Goal: Task Accomplishment & Management: Complete application form

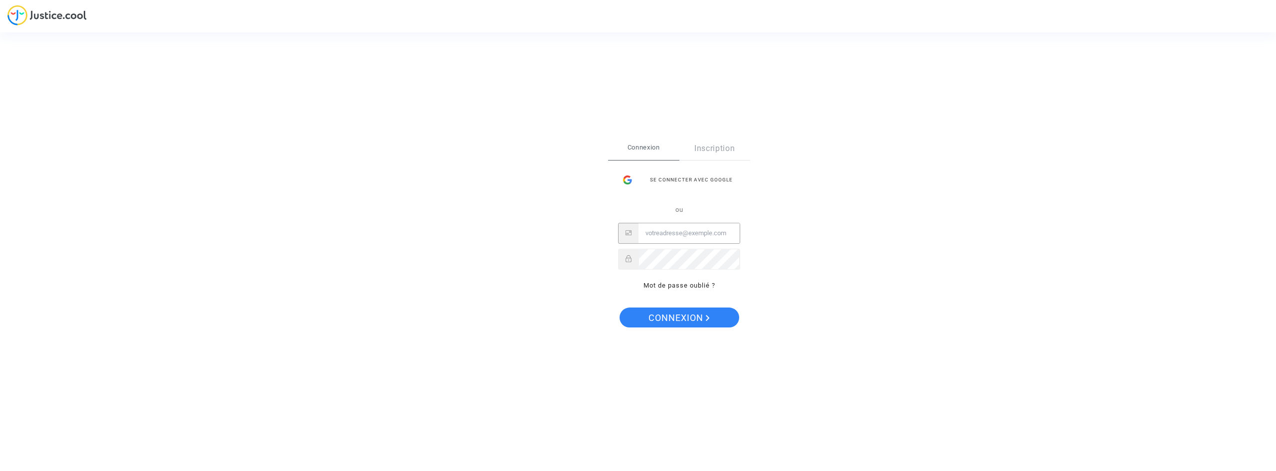
click at [693, 232] on input "Email" at bounding box center [688, 233] width 101 height 20
click at [709, 154] on link "Inscription" at bounding box center [714, 148] width 71 height 23
click at [703, 242] on input "Email" at bounding box center [683, 244] width 90 height 20
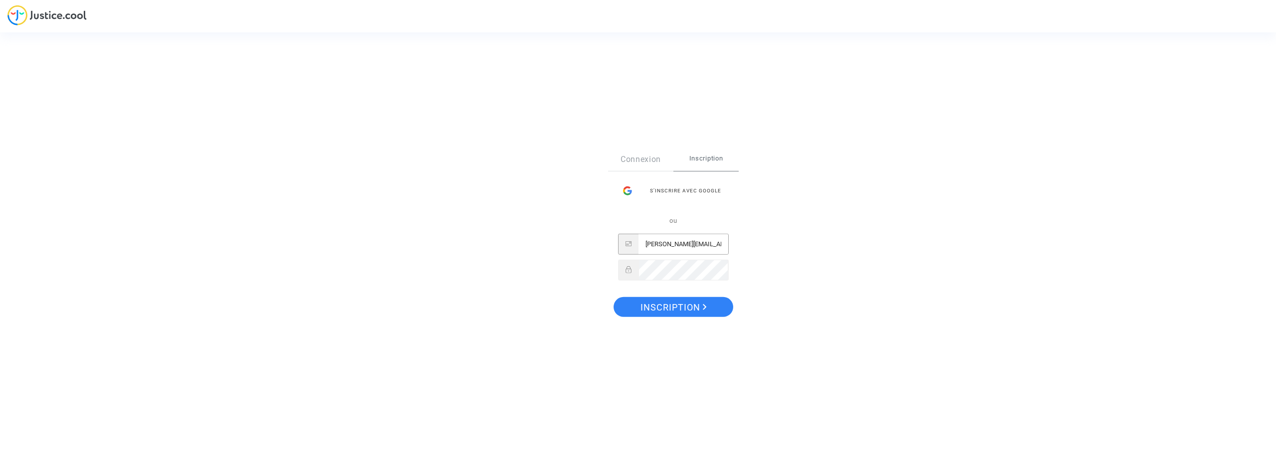
type input "[PERSON_NAME][EMAIL_ADDRESS][DOMAIN_NAME]"
click at [613, 297] on button "Inscription" at bounding box center [673, 307] width 120 height 20
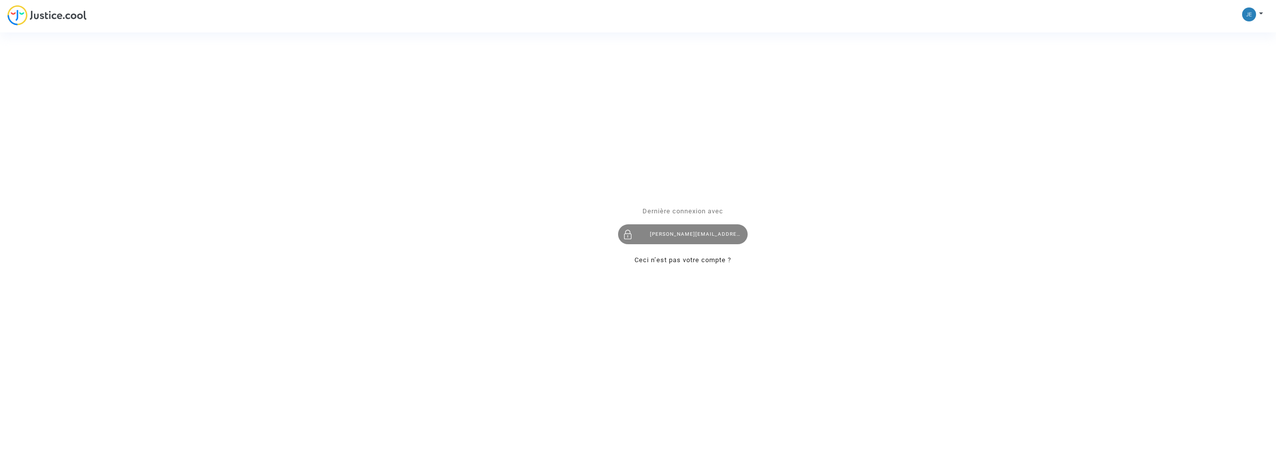
click at [695, 242] on div "[PERSON_NAME][EMAIL_ADDRESS][DOMAIN_NAME]" at bounding box center [683, 234] width 130 height 20
click at [678, 228] on div "[PERSON_NAME][EMAIL_ADDRESS][DOMAIN_NAME]" at bounding box center [683, 234] width 130 height 20
click at [65, 14] on div "Se connecter Dernière connexion avec jeremy.seli@orange.fr Ceci n’est pas votre…" at bounding box center [638, 235] width 1276 height 471
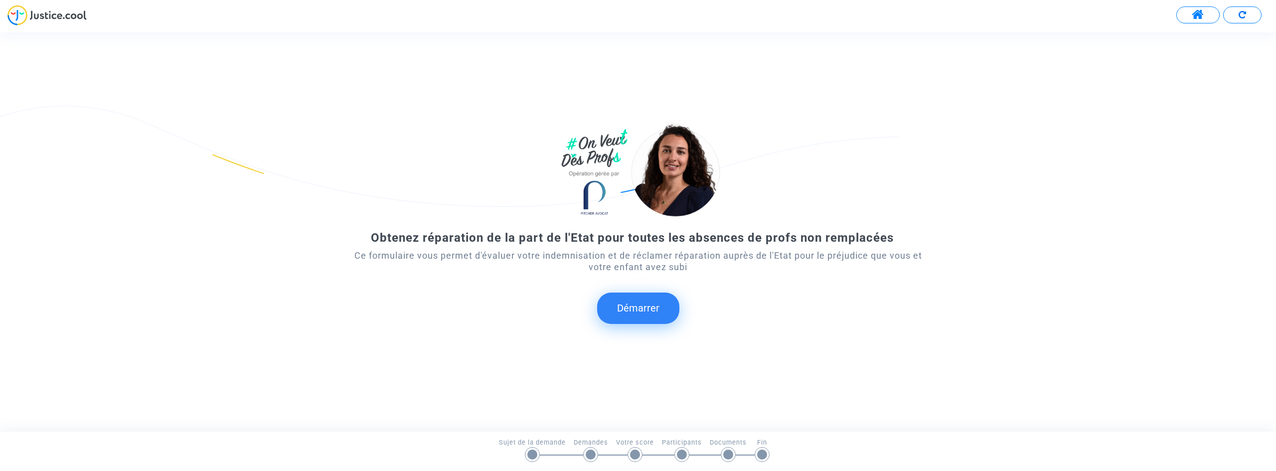
click at [631, 304] on button "Démarrer" at bounding box center [638, 307] width 82 height 31
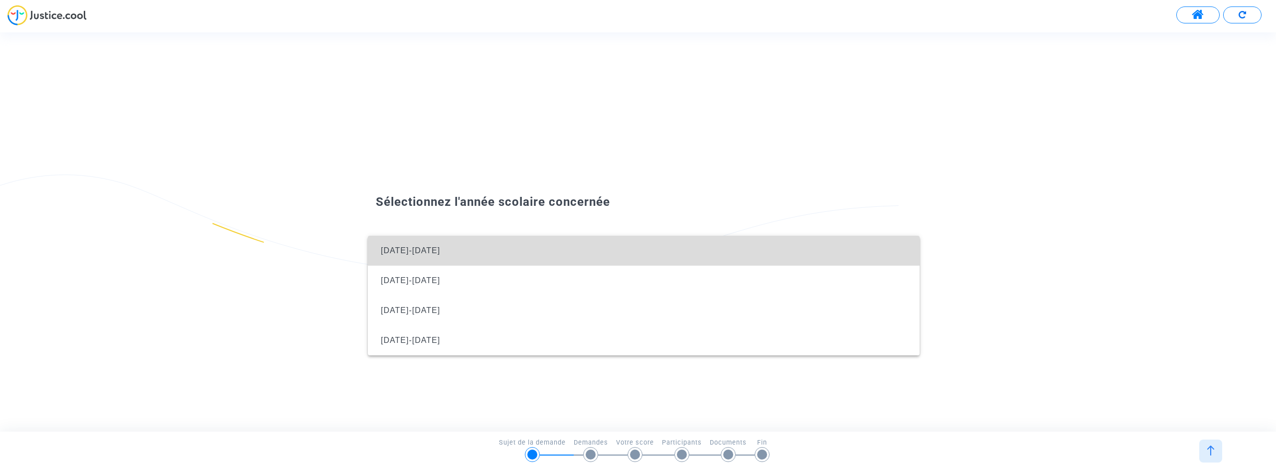
click at [444, 253] on span "[DATE]-[DATE]" at bounding box center [644, 251] width 536 height 30
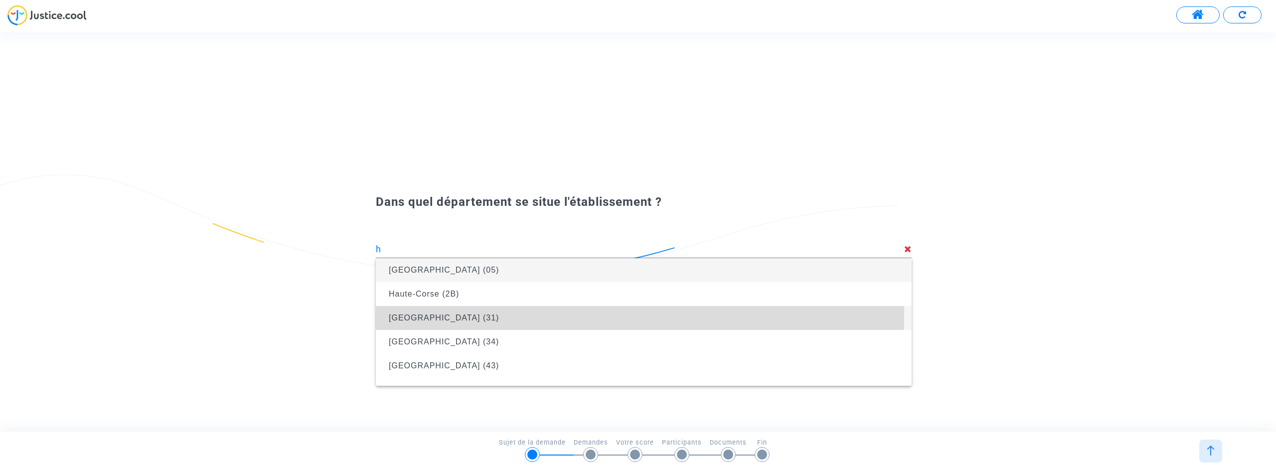
click at [491, 316] on span "[GEOGRAPHIC_DATA] (31)" at bounding box center [644, 318] width 520 height 28
type input "[GEOGRAPHIC_DATA] (31)"
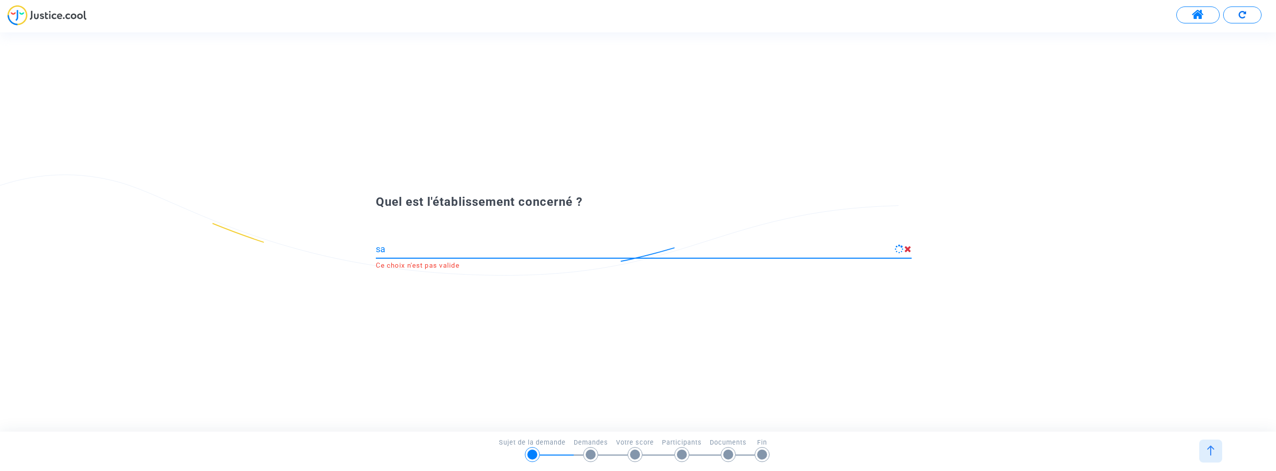
type input "s"
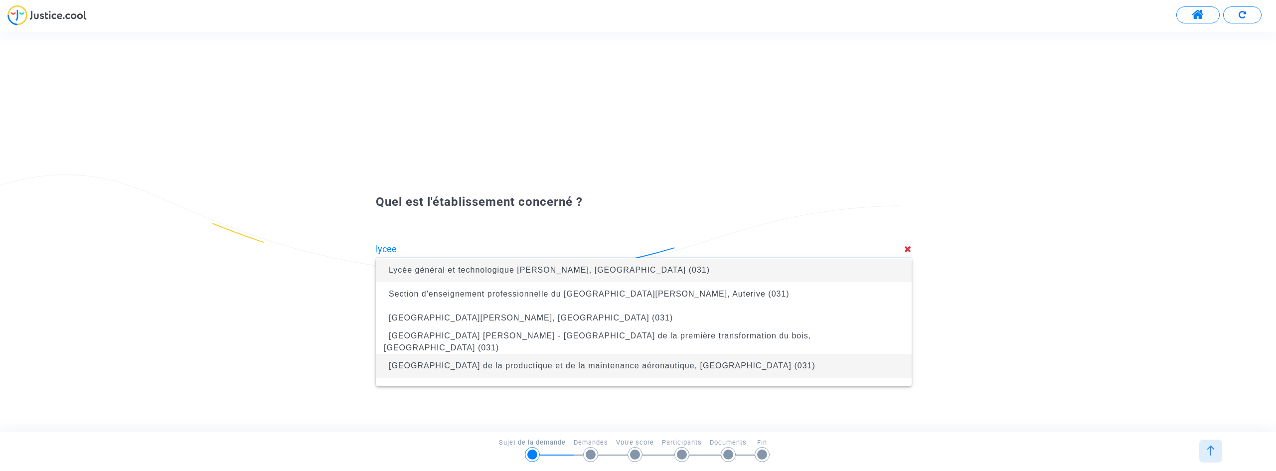
click at [487, 366] on span "[GEOGRAPHIC_DATA] de la productique et de la maintenance aéronautique, [GEOGRAP…" at bounding box center [602, 365] width 427 height 8
type input "[GEOGRAPHIC_DATA] de la productique et de la maintenance aéronautique, [GEOGRAP…"
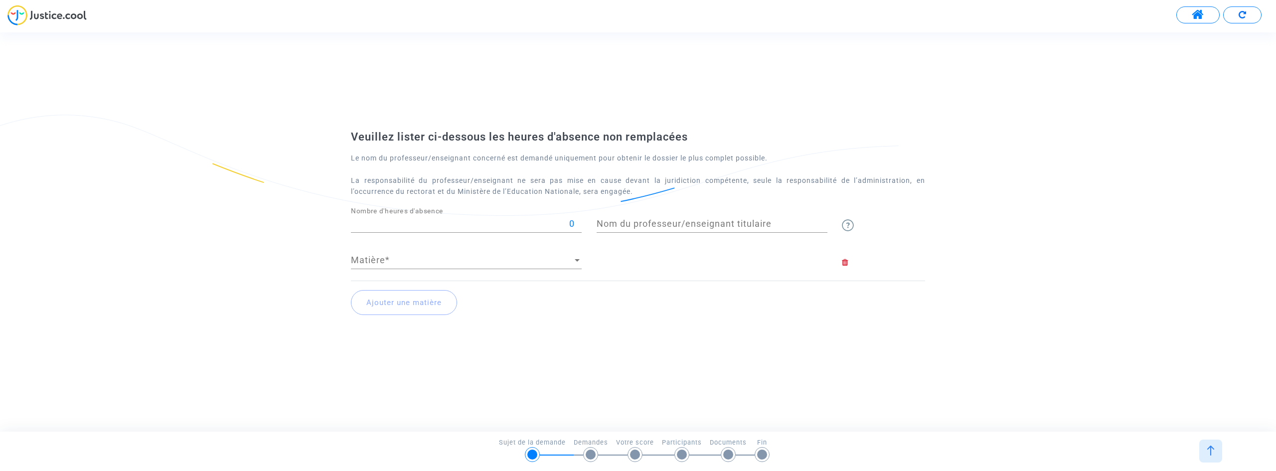
click at [436, 226] on input "0" at bounding box center [466, 224] width 231 height 10
click at [571, 224] on input "40" at bounding box center [466, 224] width 231 height 10
type input "40"
click at [647, 224] on input "Nom du professeur/enseignant titulaire" at bounding box center [711, 224] width 231 height 10
type input "[PERSON_NAME]"
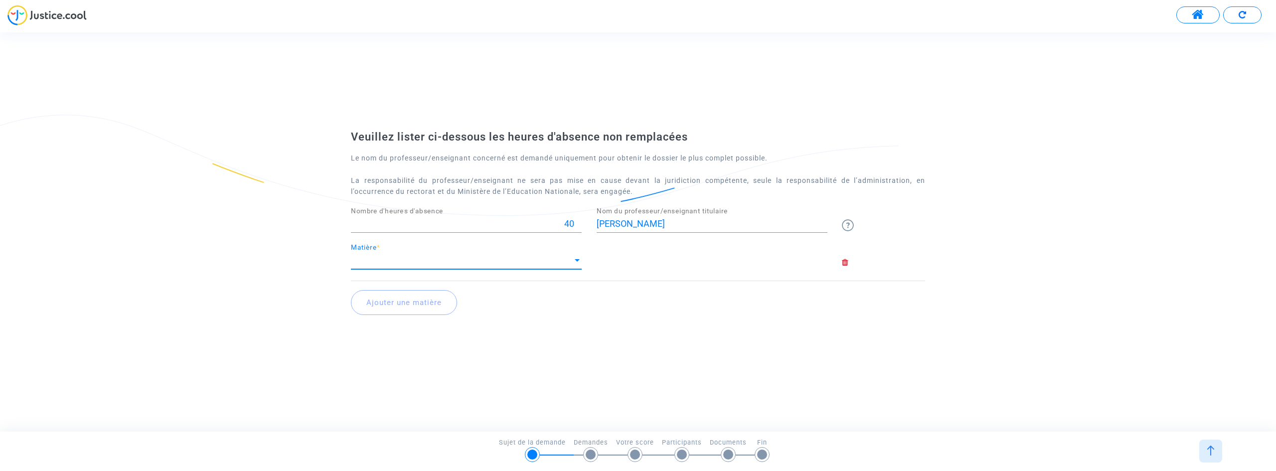
click at [435, 261] on span "Matière" at bounding box center [462, 260] width 222 height 10
click at [409, 268] on span "Français" at bounding box center [466, 260] width 231 height 27
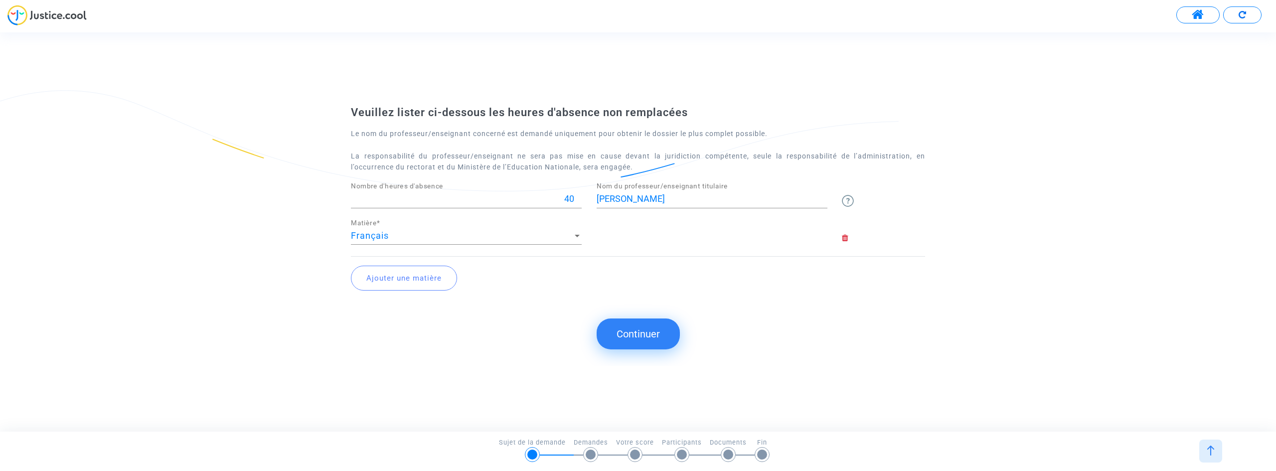
click at [614, 328] on button "Continuer" at bounding box center [637, 333] width 83 height 31
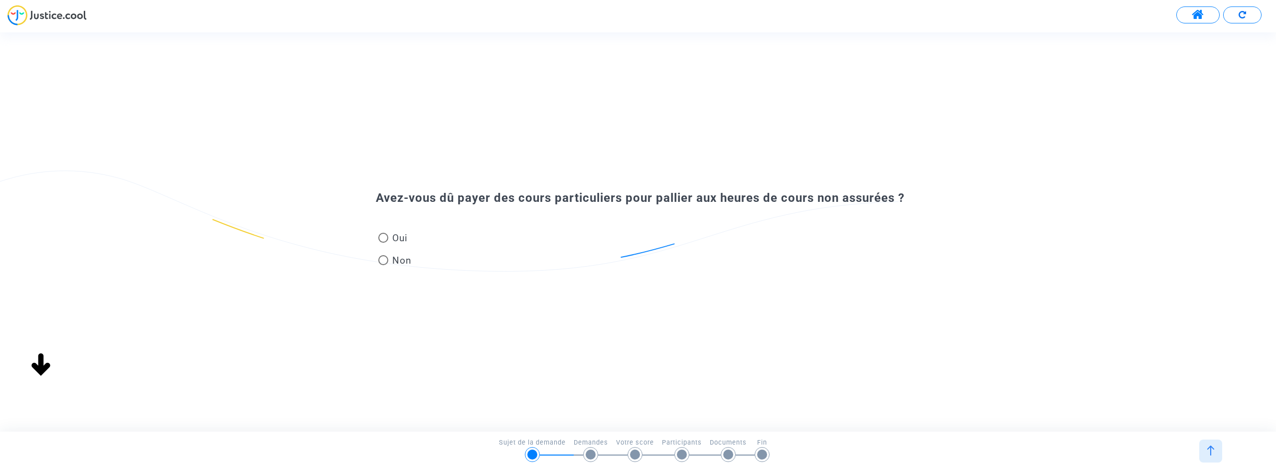
click at [382, 260] on span at bounding box center [383, 260] width 10 height 10
click at [383, 265] on input "Non" at bounding box center [383, 265] width 0 height 0
radio input "true"
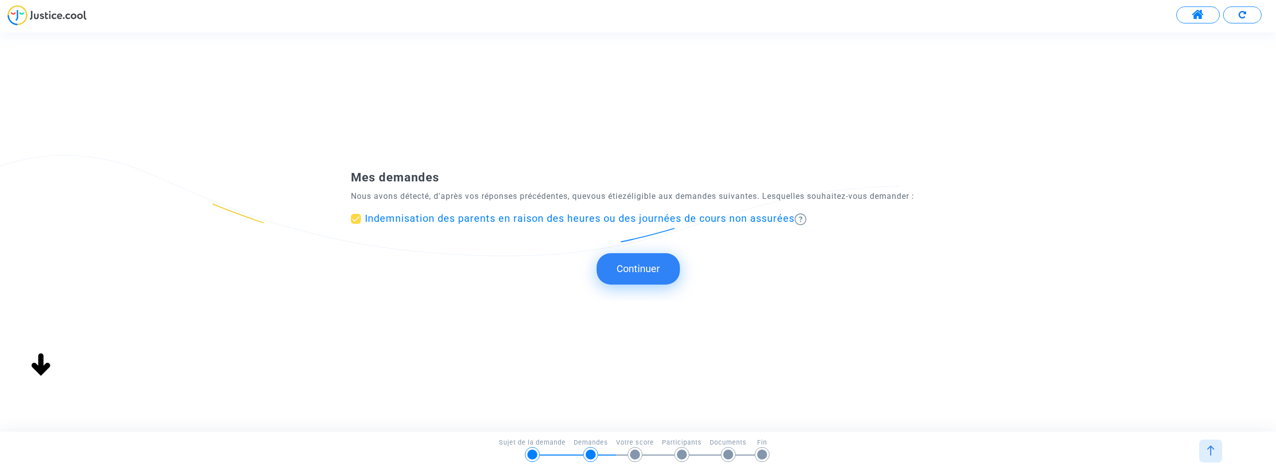
click at [622, 275] on button "Continuer" at bounding box center [637, 268] width 83 height 31
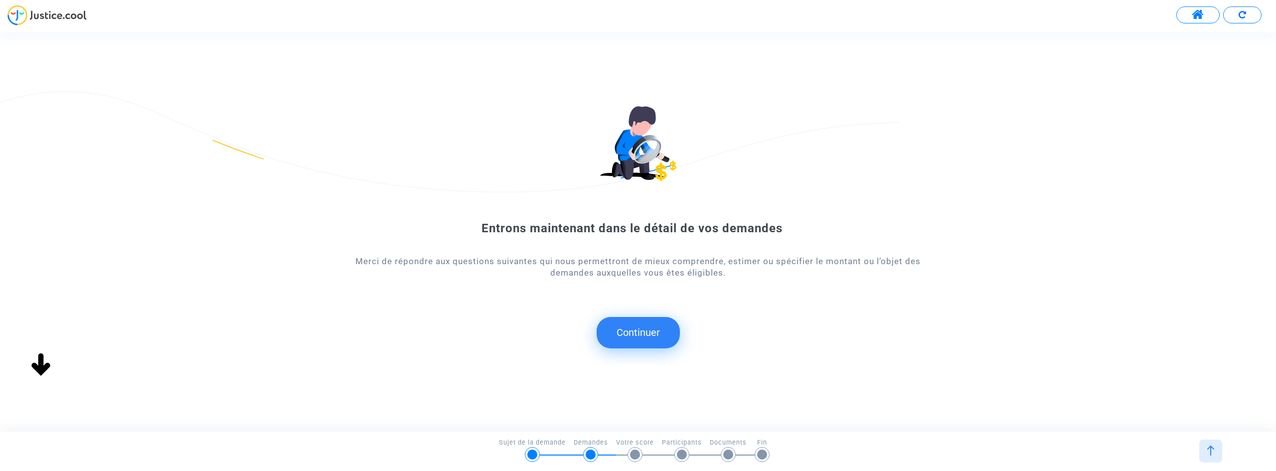
click at [627, 326] on button "Continuer" at bounding box center [637, 332] width 83 height 31
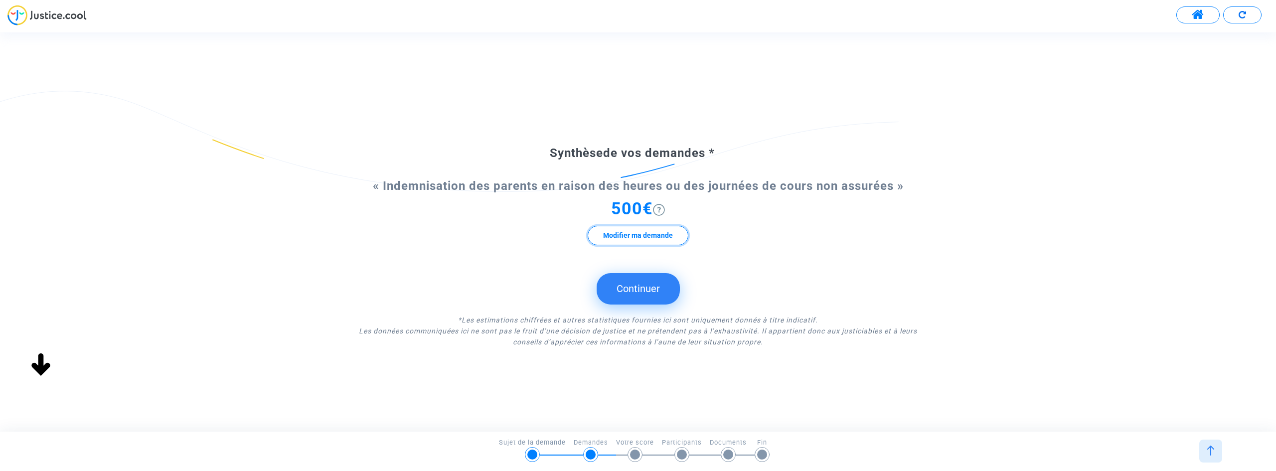
click at [624, 235] on button "Modifier ma demande" at bounding box center [637, 235] width 101 height 19
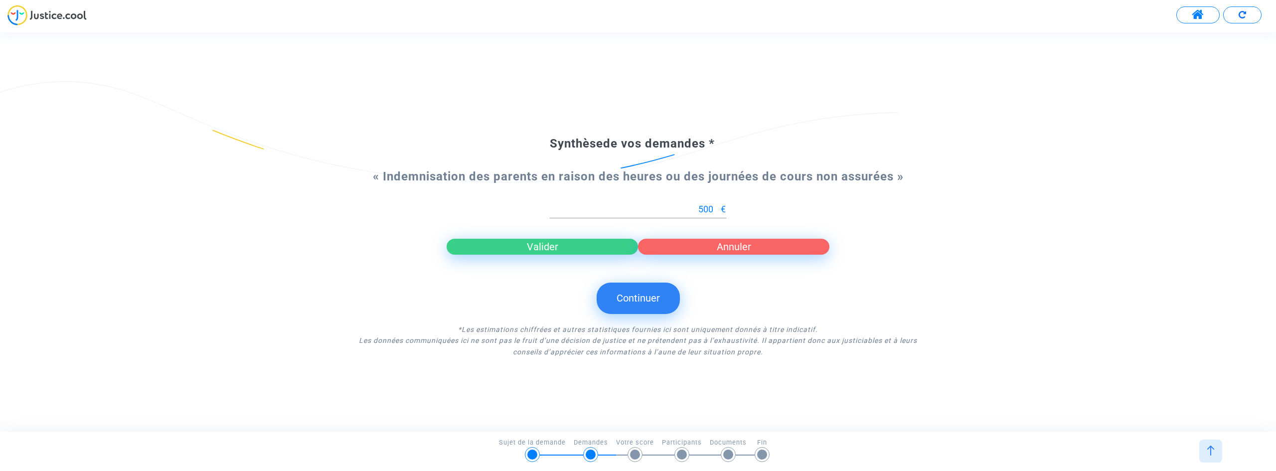
click at [620, 302] on button "Continuer" at bounding box center [637, 298] width 83 height 31
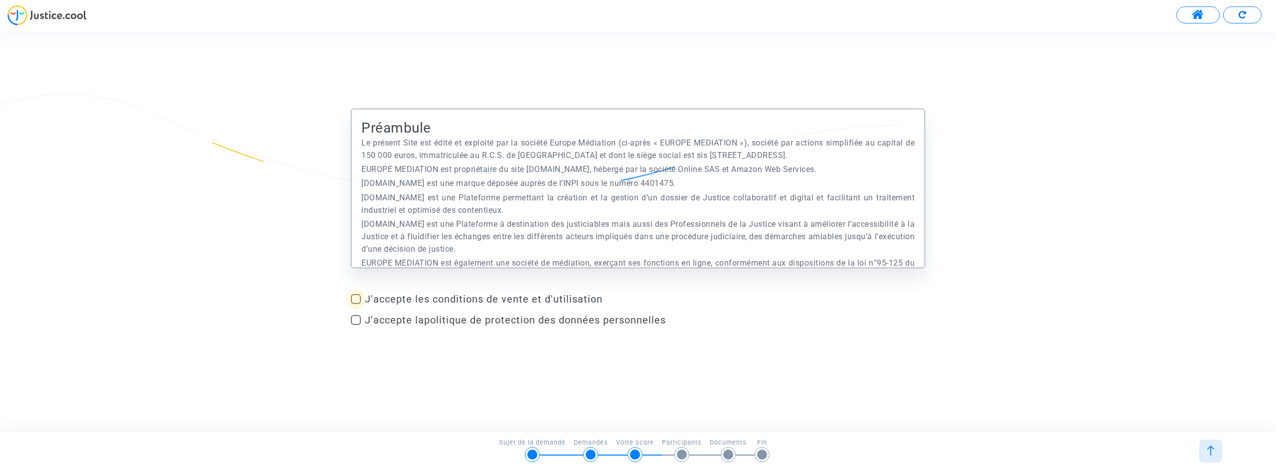
click at [355, 299] on span at bounding box center [356, 299] width 10 height 10
click at [355, 304] on input "J'accepte les conditions de vente et d'utilisation" at bounding box center [355, 304] width 0 height 0
checkbox input "true"
click at [358, 317] on span at bounding box center [356, 320] width 10 height 10
click at [356, 325] on input "J'accepte la politique de protection des données personnelles" at bounding box center [355, 325] width 0 height 0
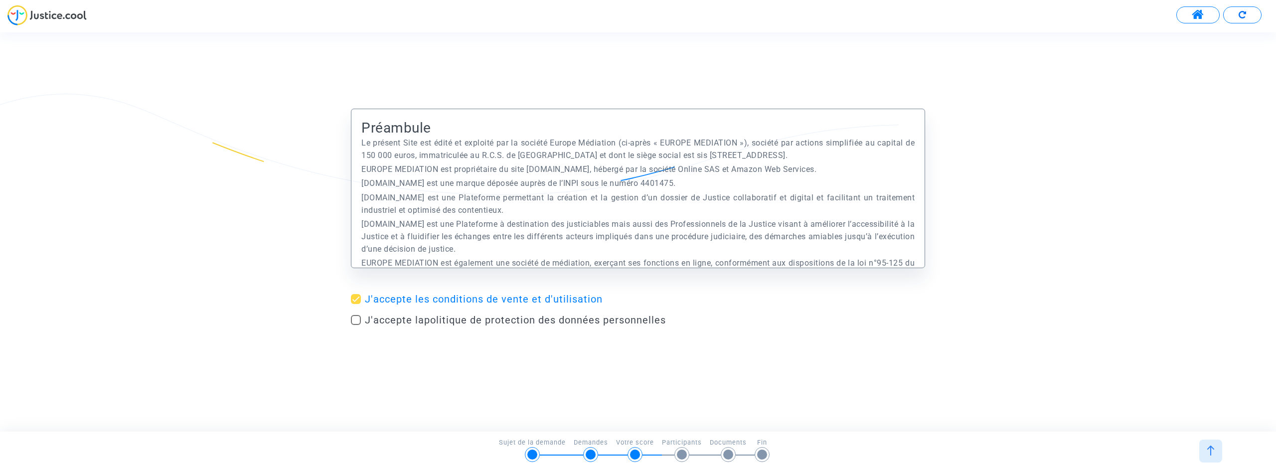
checkbox input "true"
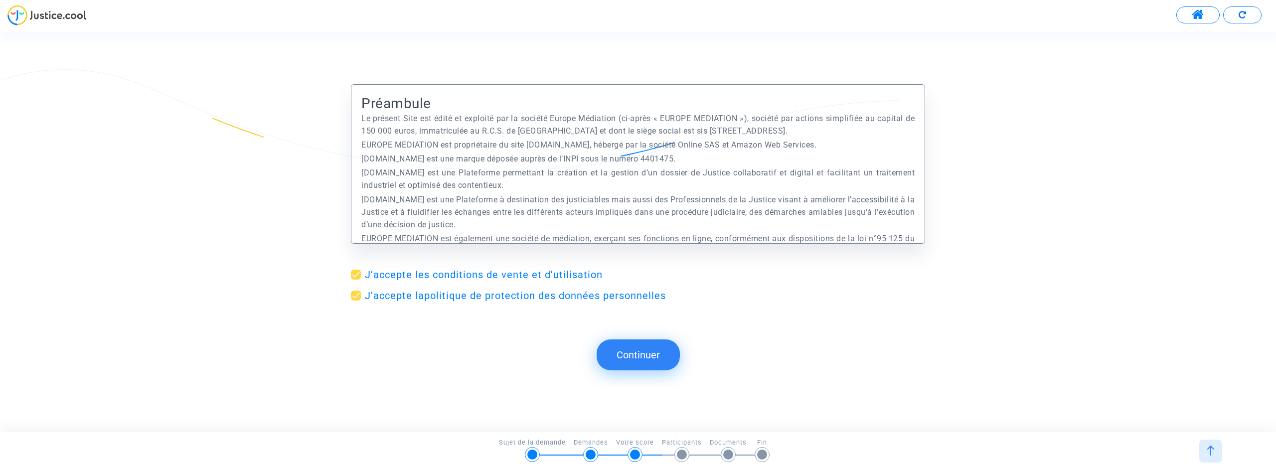
click at [631, 348] on button "Continuer" at bounding box center [637, 354] width 83 height 31
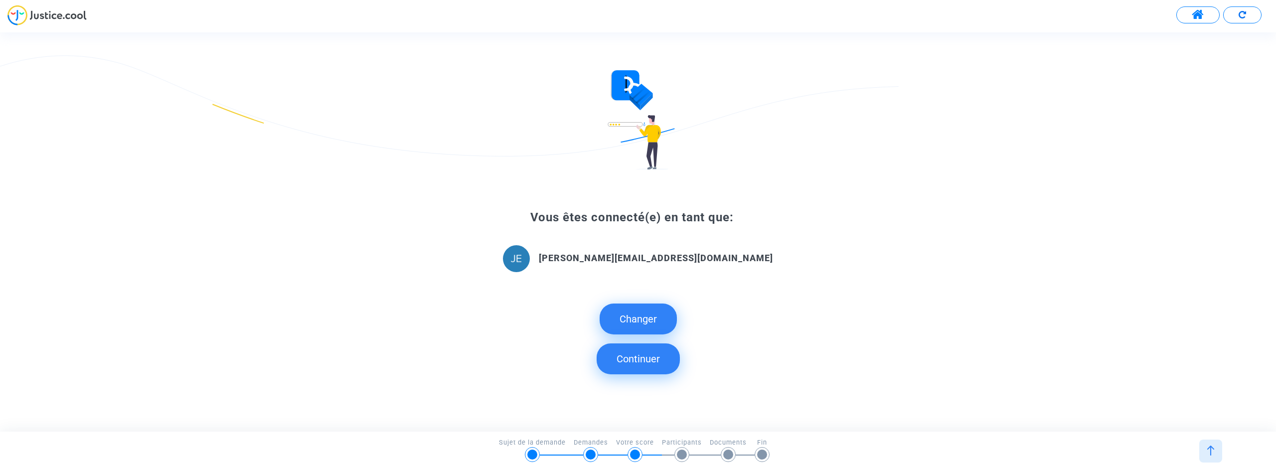
click at [627, 361] on button "Continuer" at bounding box center [637, 358] width 83 height 31
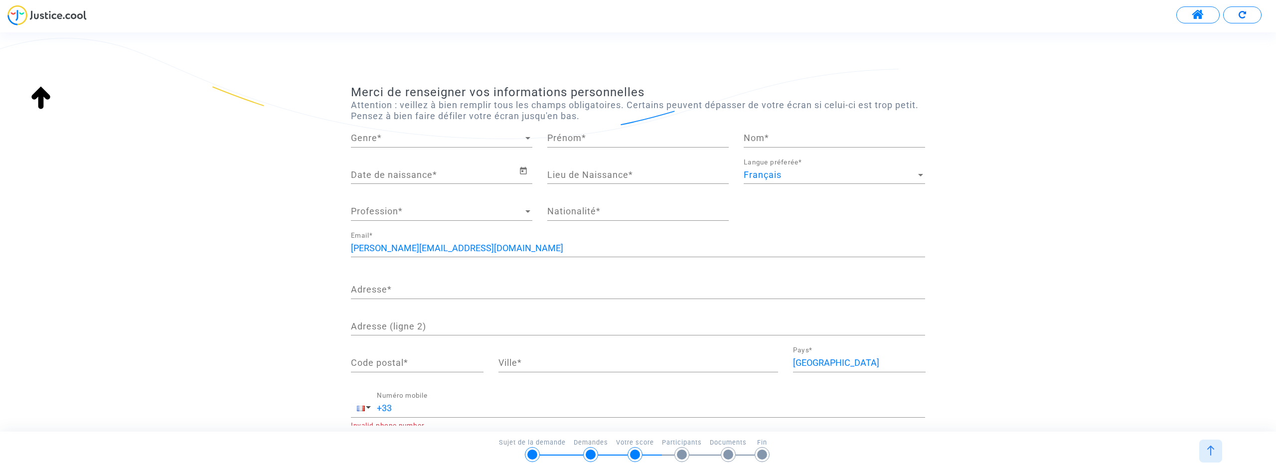
click at [388, 139] on span "Genre" at bounding box center [437, 138] width 172 height 10
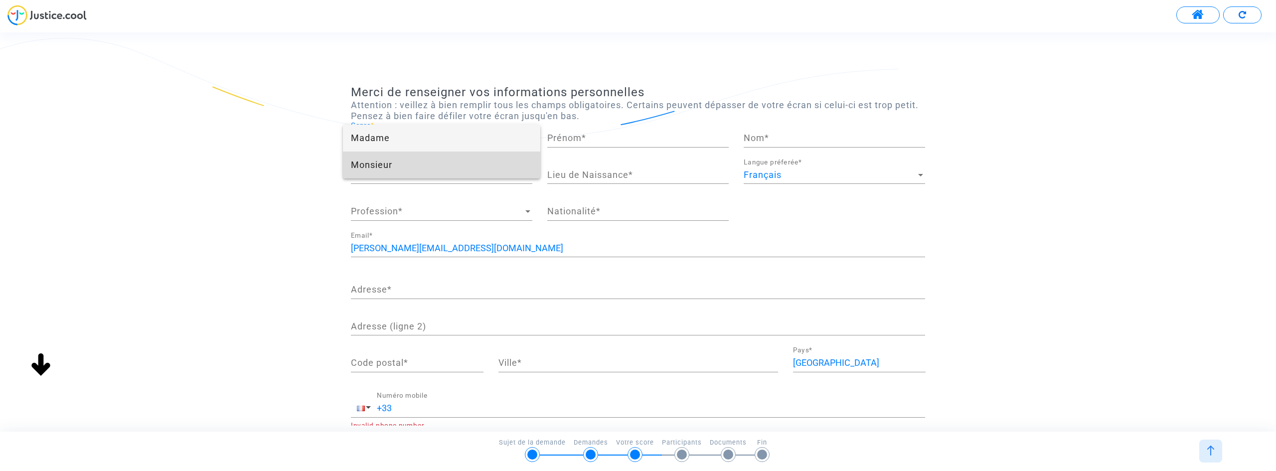
click at [387, 162] on span "Monsieur" at bounding box center [441, 164] width 181 height 27
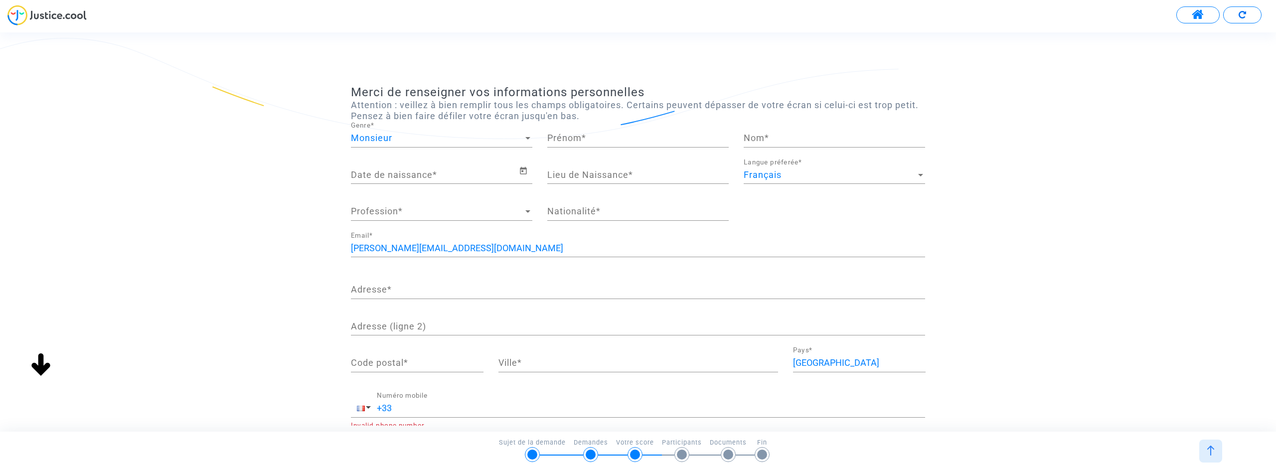
click at [587, 143] on div "Prénom *" at bounding box center [637, 134] width 181 height 25
click at [589, 141] on input "Prénom *" at bounding box center [637, 138] width 181 height 10
type input "[PERSON_NAME]"
click at [778, 143] on input "Nom *" at bounding box center [833, 138] width 181 height 10
type input "[PERSON_NAME]"
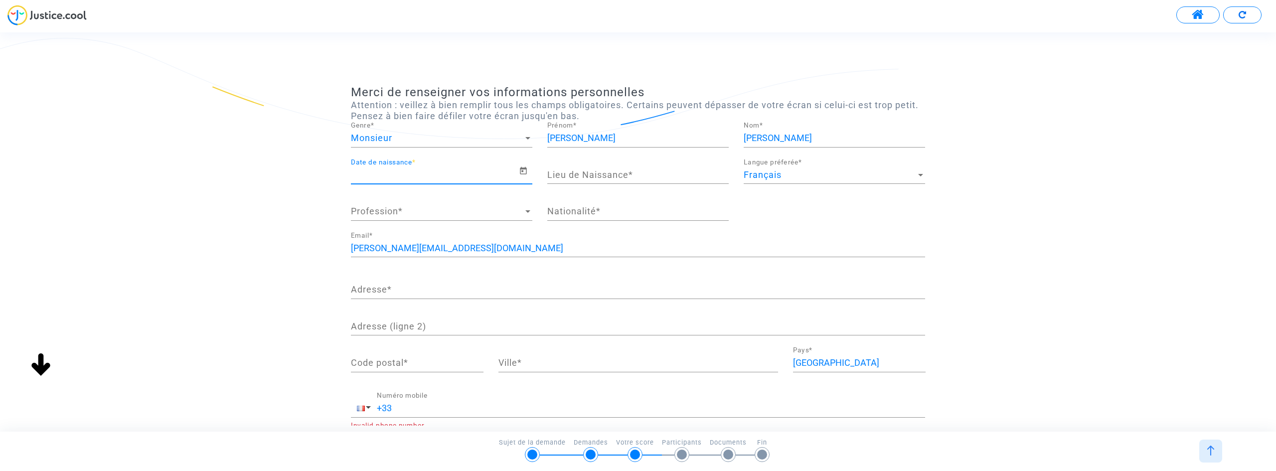
click at [425, 170] on input "Date de naissance *" at bounding box center [435, 175] width 168 height 10
click at [526, 172] on icon "Open calendar" at bounding box center [523, 171] width 9 height 12
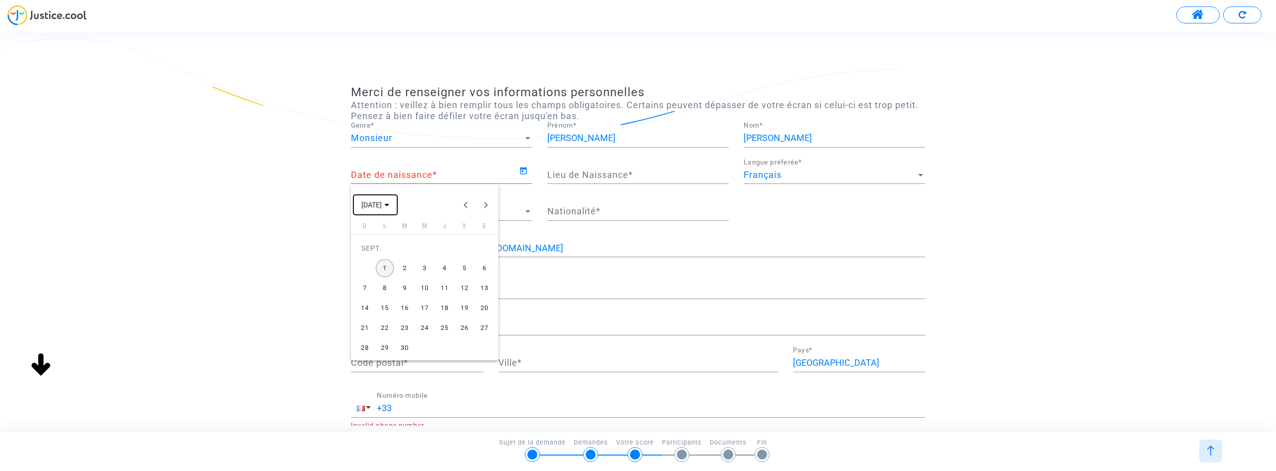
click at [389, 206] on span "[DATE]" at bounding box center [375, 204] width 28 height 8
click at [462, 204] on button "Previous 24 years" at bounding box center [466, 205] width 20 height 20
click at [405, 314] on div "2009" at bounding box center [407, 315] width 31 height 18
click at [371, 276] on div "MAI" at bounding box center [372, 276] width 31 height 18
click at [466, 307] on div "22" at bounding box center [464, 308] width 18 height 18
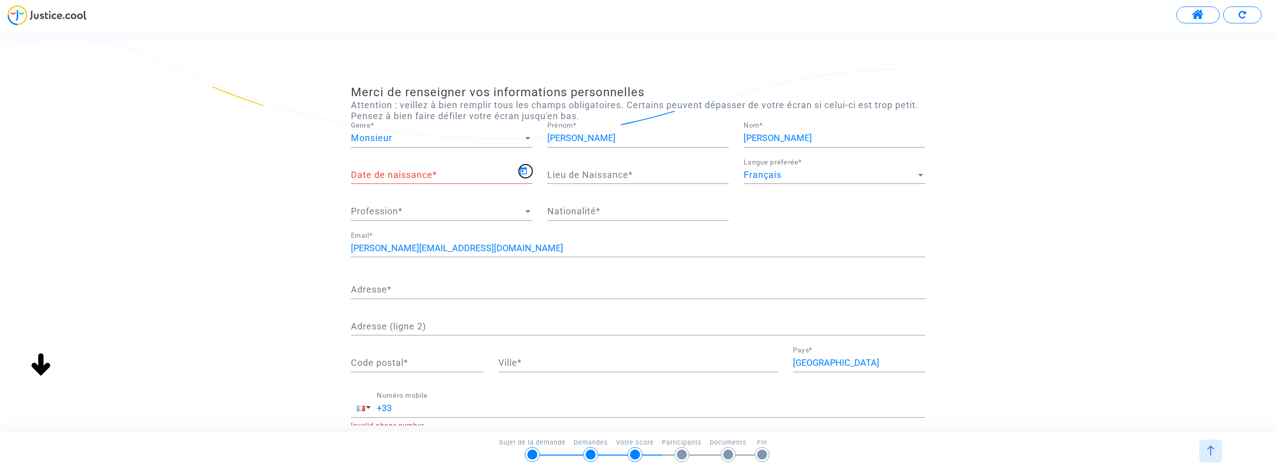
type input "[DATE]"
click at [612, 176] on input "Lieu de Naissance *" at bounding box center [637, 175] width 181 height 10
type input "[GEOGRAPHIC_DATA]"
click at [436, 212] on span "Profession" at bounding box center [437, 211] width 172 height 10
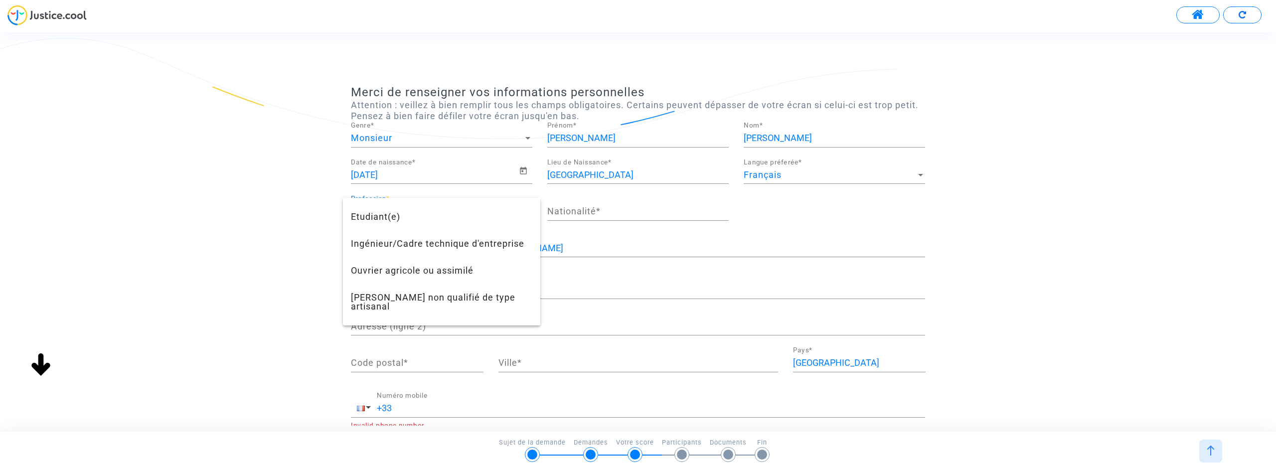
scroll to position [331, 0]
click at [517, 252] on span "Ingénieur/Cadre technique d'entreprise" at bounding box center [441, 247] width 181 height 27
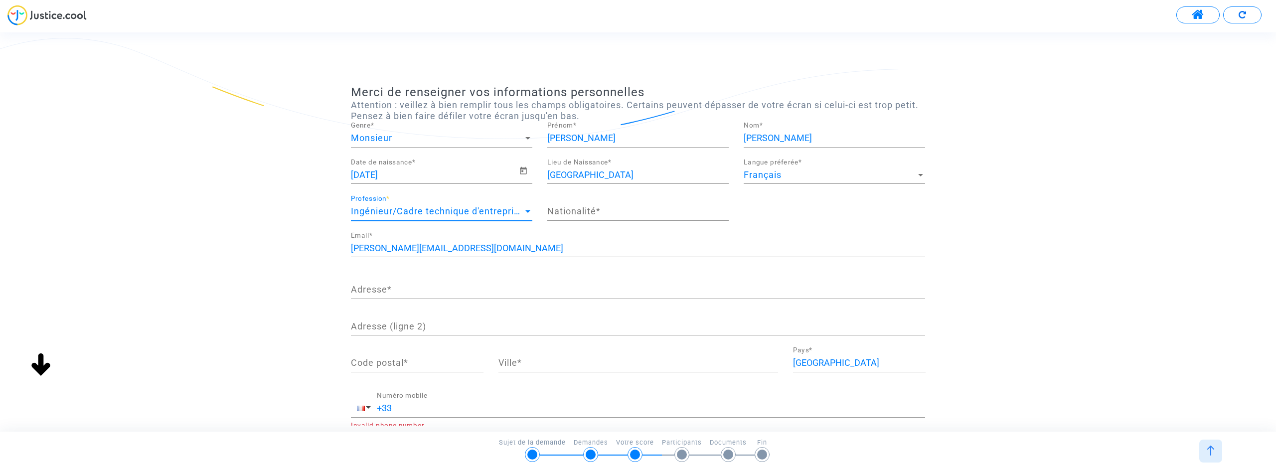
click at [595, 215] on input "Nationalité *" at bounding box center [637, 211] width 181 height 10
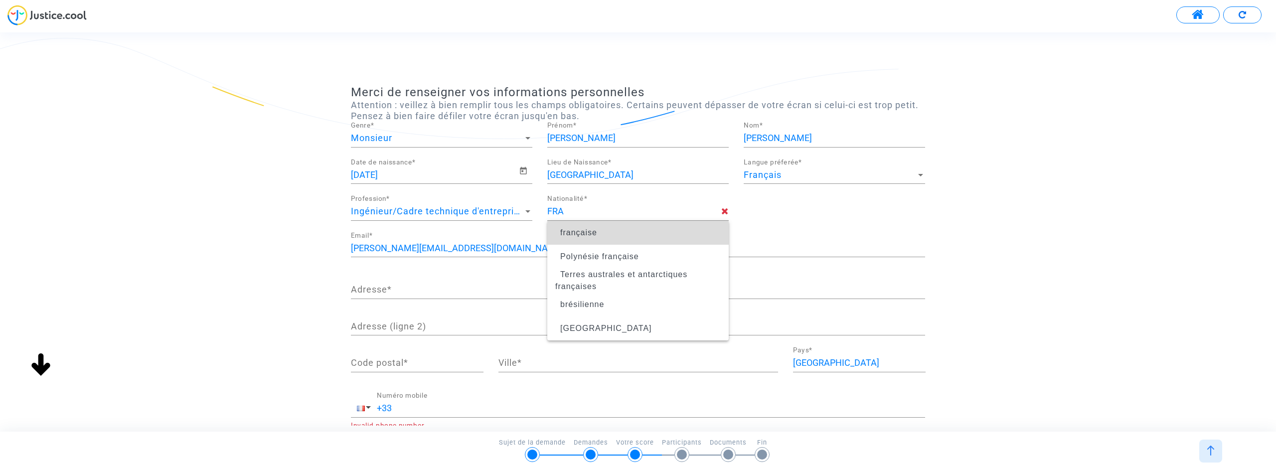
click at [595, 234] on span "française" at bounding box center [578, 232] width 37 height 8
type input "française"
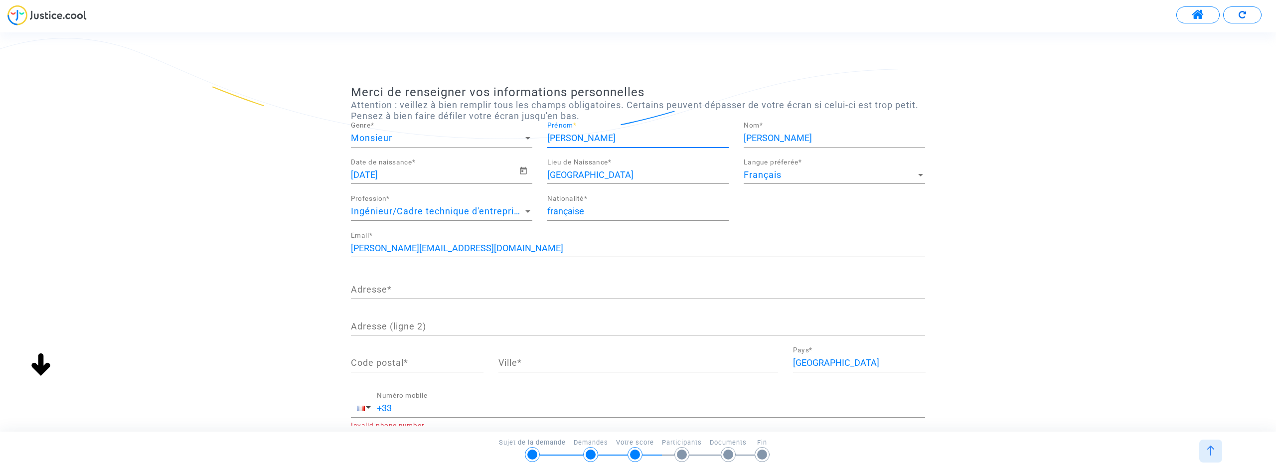
scroll to position [0, 0]
drag, startPoint x: 584, startPoint y: 136, endPoint x: 532, endPoint y: 143, distance: 53.3
click at [532, 143] on div "Monsieur Genre * [PERSON_NAME] * [PERSON_NAME] *" at bounding box center [637, 140] width 589 height 37
type input "[PERSON_NAME]"
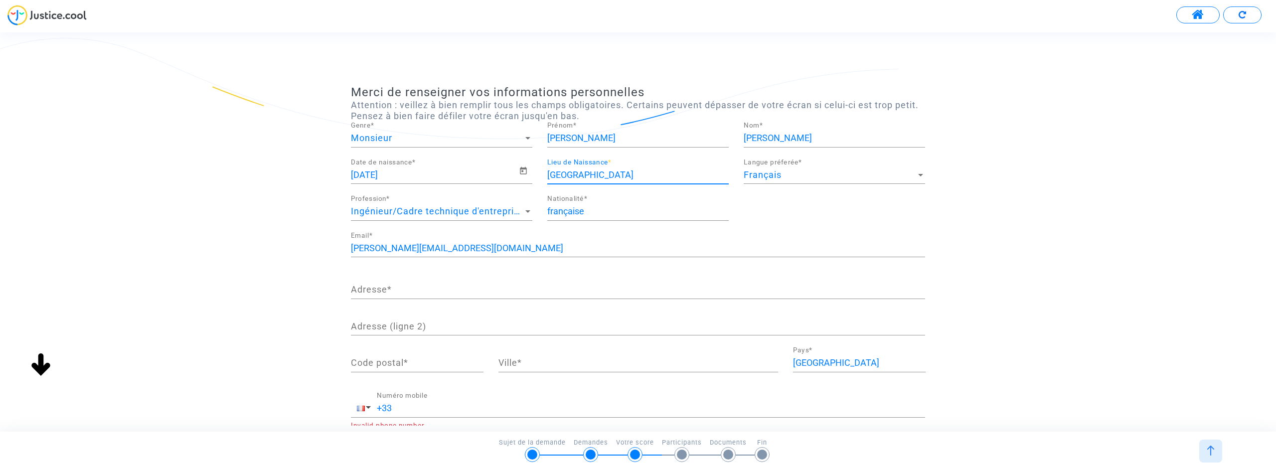
drag, startPoint x: 554, startPoint y: 176, endPoint x: 504, endPoint y: 176, distance: 49.3
click at [504, 176] on div "[DEMOGRAPHIC_DATA] Date de naissance * TOULOUSE Lieu de Naissance * Français La…" at bounding box center [637, 194] width 589 height 73
type input "[GEOGRAPHIC_DATA]"
click at [385, 290] on input "Adresse *" at bounding box center [638, 290] width 574 height 10
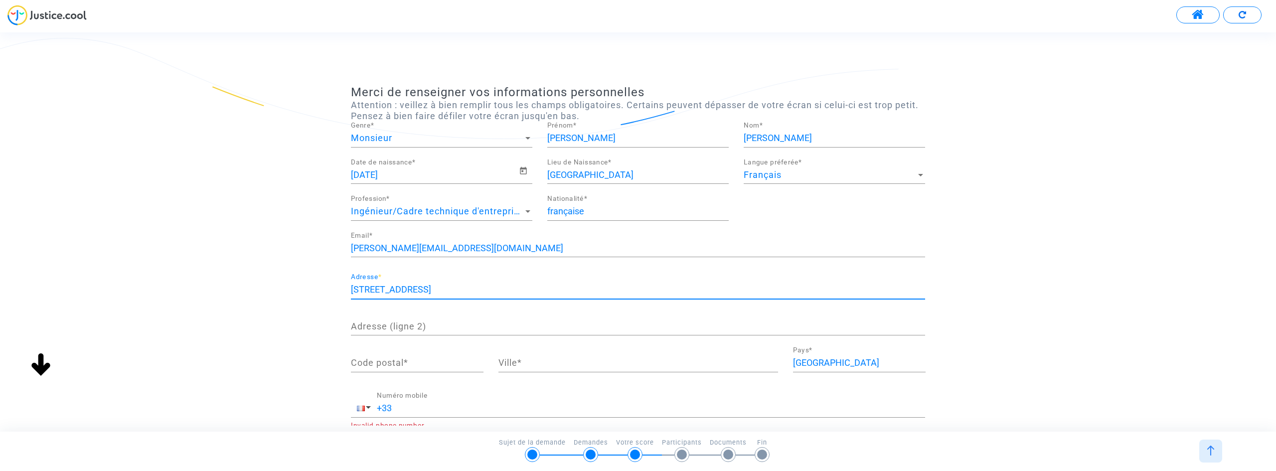
type input "[STREET_ADDRESS]"
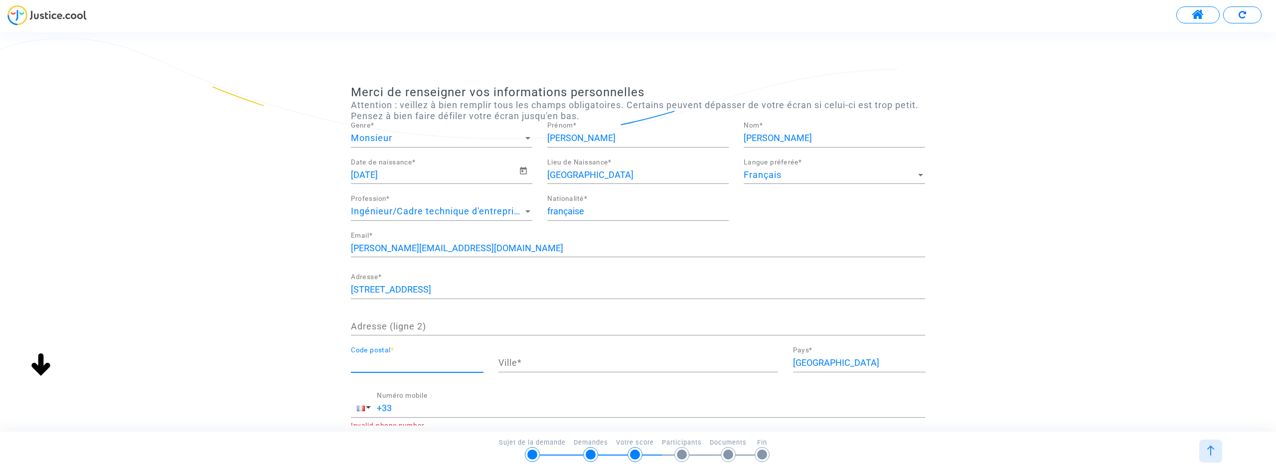
click at [394, 364] on input "Code postal *" at bounding box center [417, 363] width 133 height 10
type input "31700"
click at [533, 361] on input "Ville *" at bounding box center [638, 363] width 280 height 10
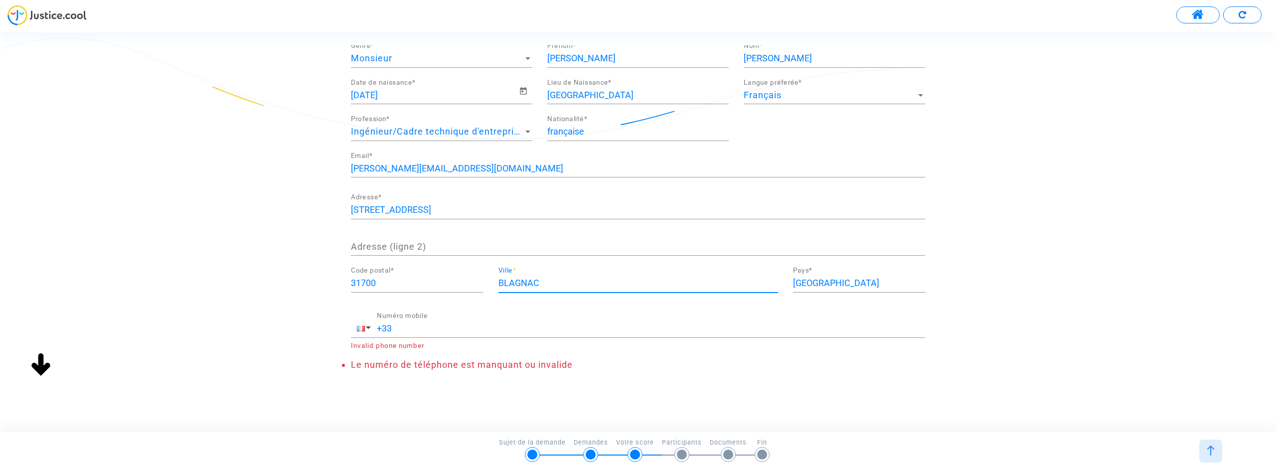
scroll to position [84, 0]
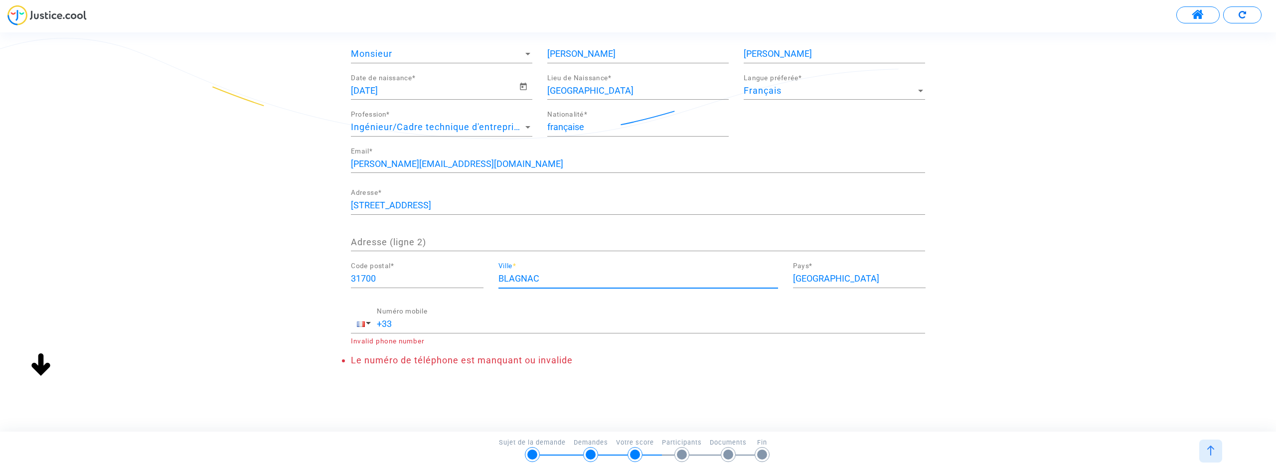
type input "BLAGNAC"
click at [414, 321] on input "+33" at bounding box center [651, 324] width 548 height 10
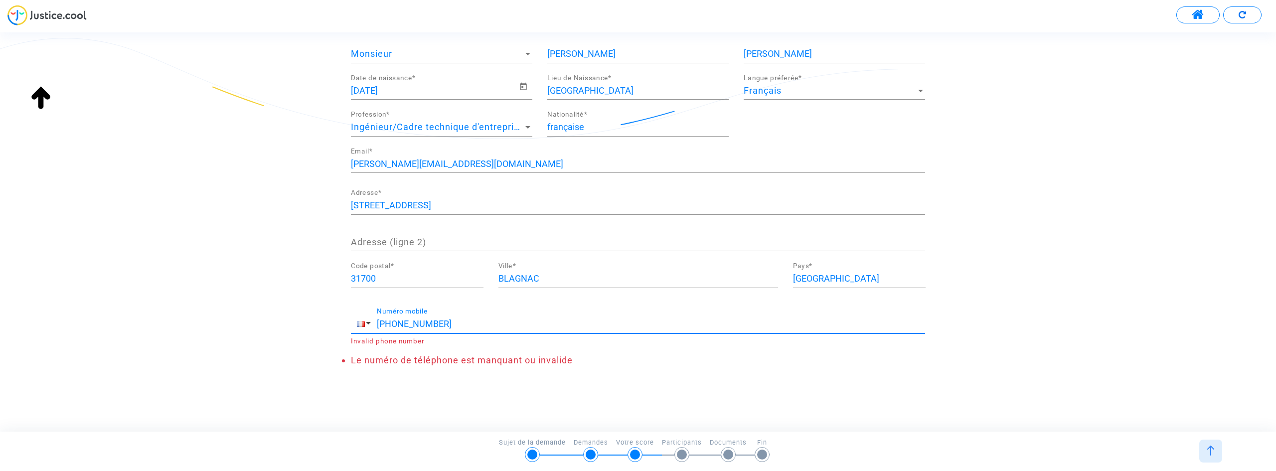
scroll to position [63, 0]
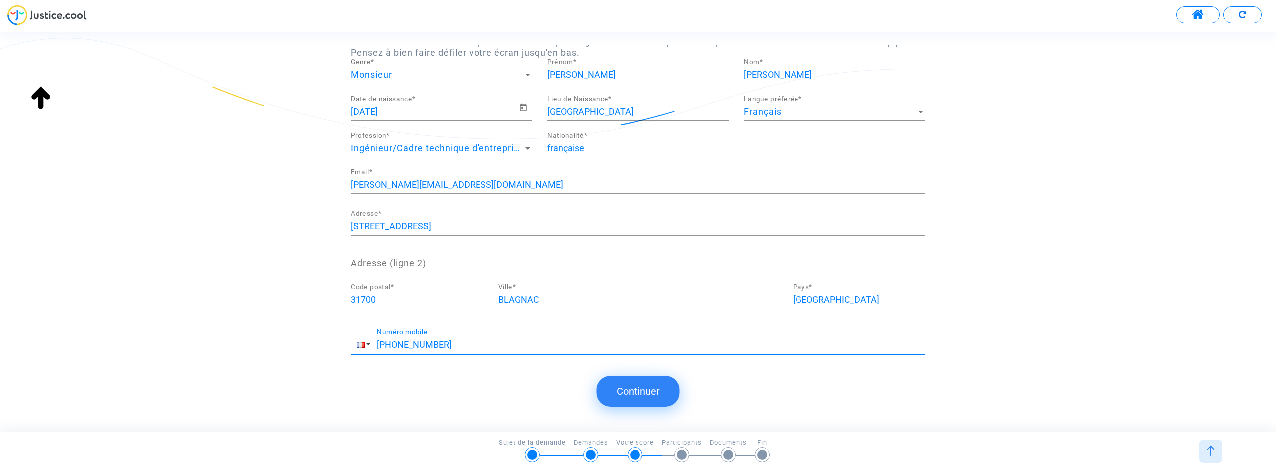
type input "[PHONE_NUMBER]"
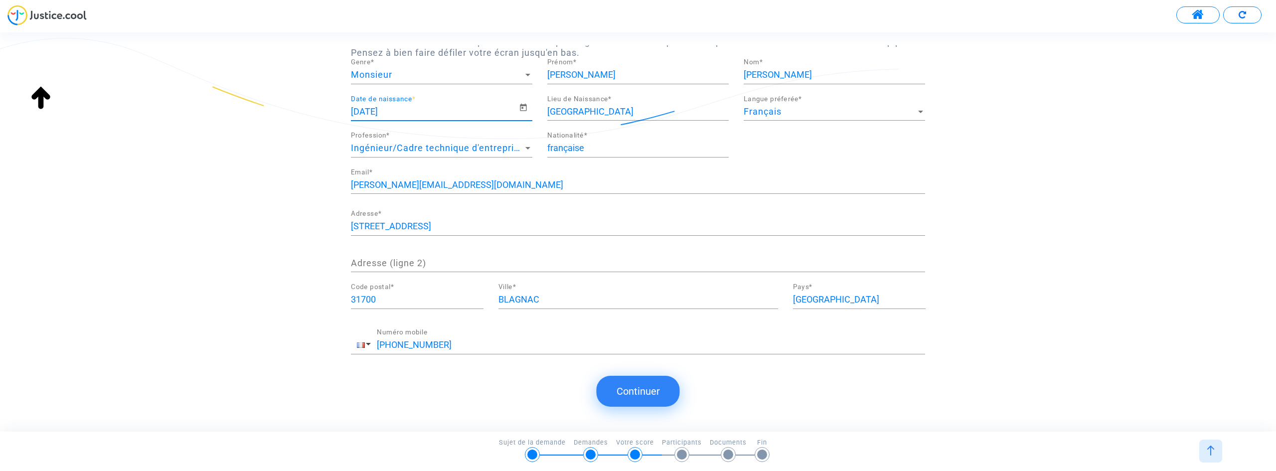
drag, startPoint x: 359, startPoint y: 113, endPoint x: 373, endPoint y: 112, distance: 14.0
click at [364, 113] on input "[DATE]" at bounding box center [435, 112] width 168 height 10
click at [526, 105] on icon "Open calendar" at bounding box center [523, 107] width 7 height 7
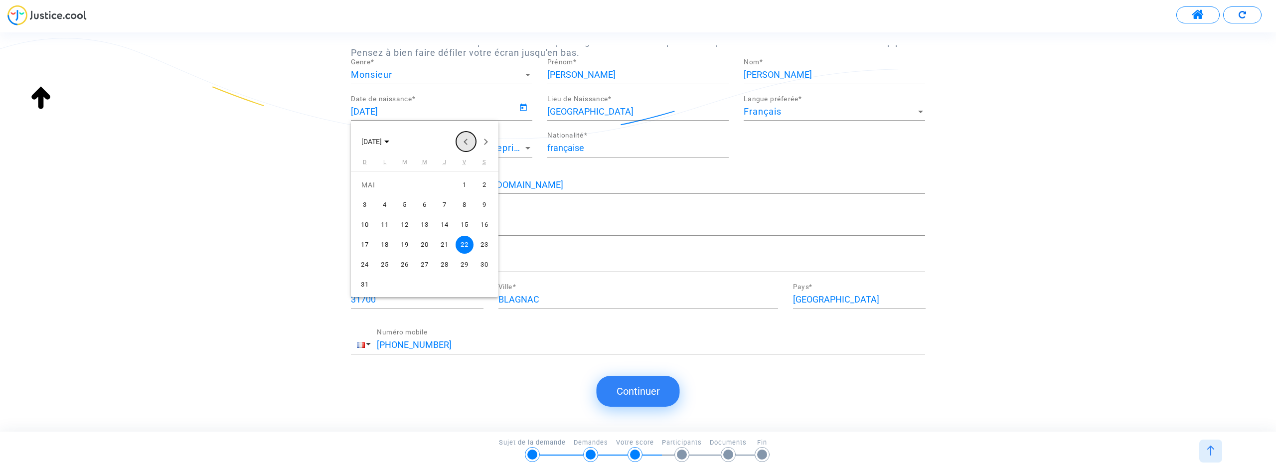
click at [464, 144] on button "Previous month" at bounding box center [466, 142] width 20 height 20
click at [382, 144] on span "[DATE]" at bounding box center [371, 142] width 20 height 8
click at [466, 138] on button "Previous 24 years" at bounding box center [466, 142] width 20 height 20
click at [464, 141] on button "Previous 24 years" at bounding box center [466, 142] width 20 height 20
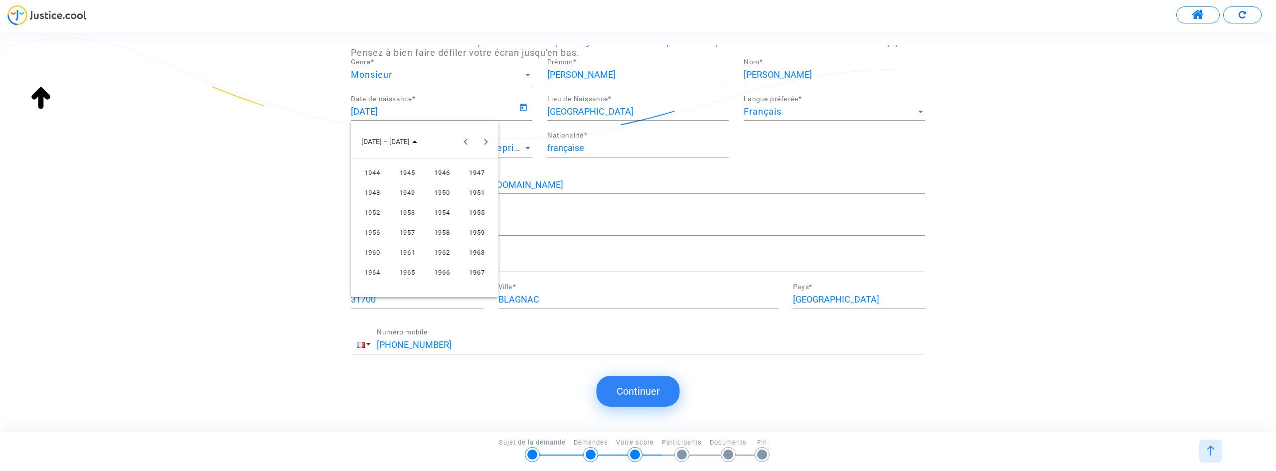
click at [471, 273] on div "1967" at bounding box center [476, 272] width 31 height 18
click at [473, 233] on div "DÉC." at bounding box center [476, 232] width 31 height 18
click at [463, 221] on div "15" at bounding box center [464, 225] width 18 height 18
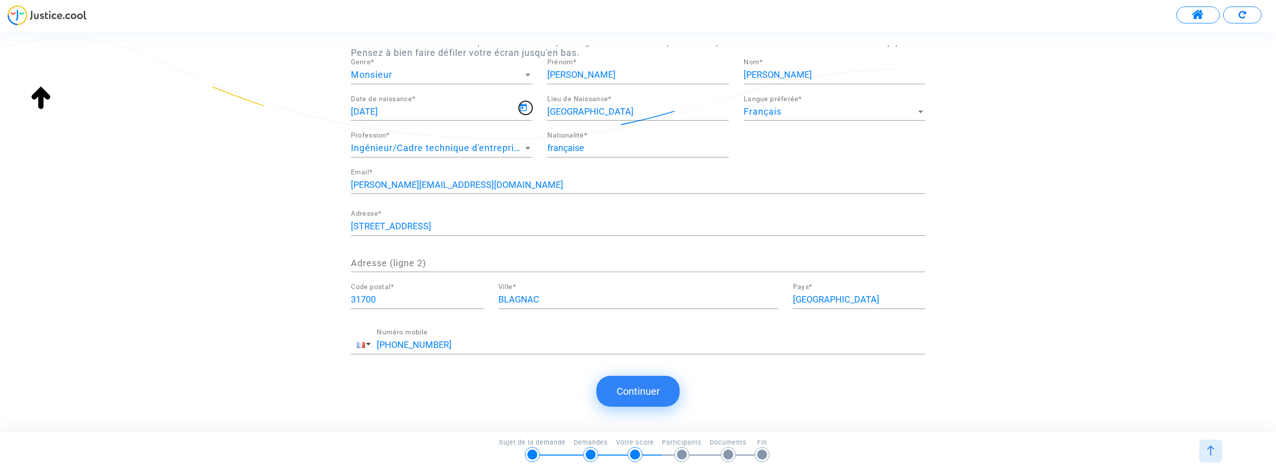
type input "[DATE]"
click at [298, 228] on div "Merci de renseigner vos informations personnelles Attention : veillez à bien re…" at bounding box center [638, 199] width 1276 height 354
click at [629, 397] on button "Continuer" at bounding box center [637, 391] width 83 height 31
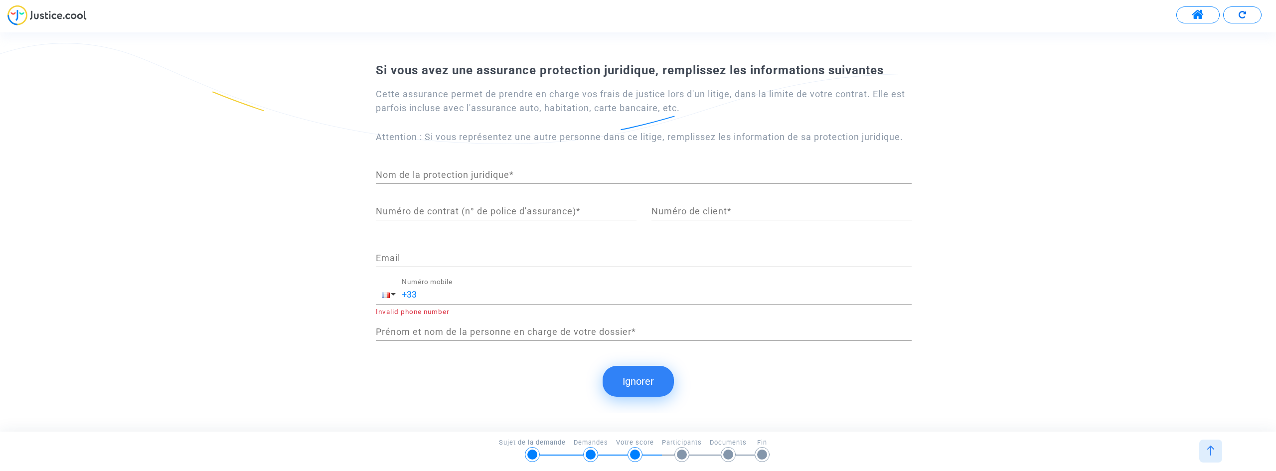
click at [617, 387] on button "Ignorer" at bounding box center [637, 381] width 71 height 31
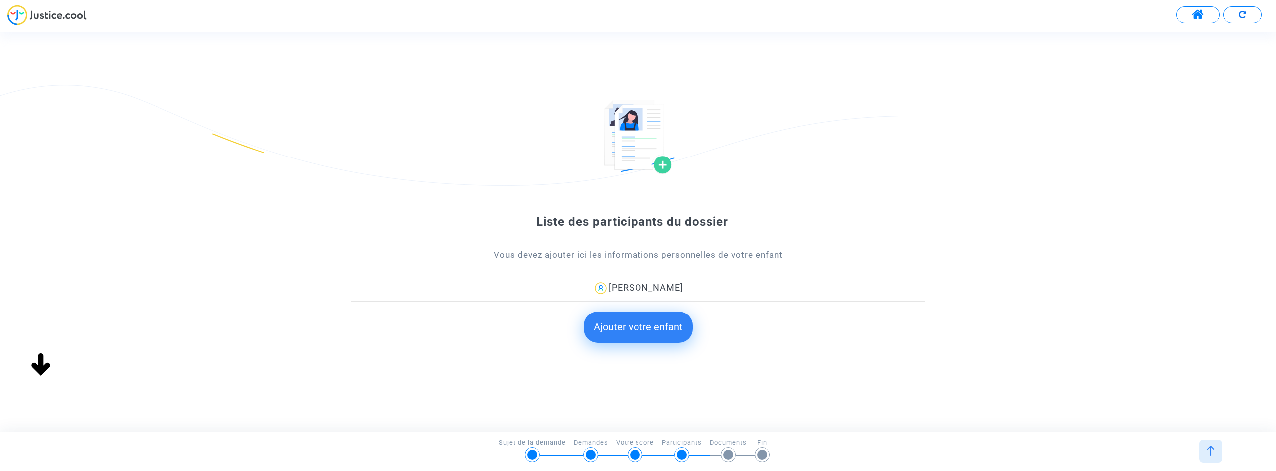
scroll to position [0, 0]
click at [599, 332] on button "Ajouter votre enfant" at bounding box center [637, 326] width 109 height 31
